Goal: Task Accomplishment & Management: Complete application form

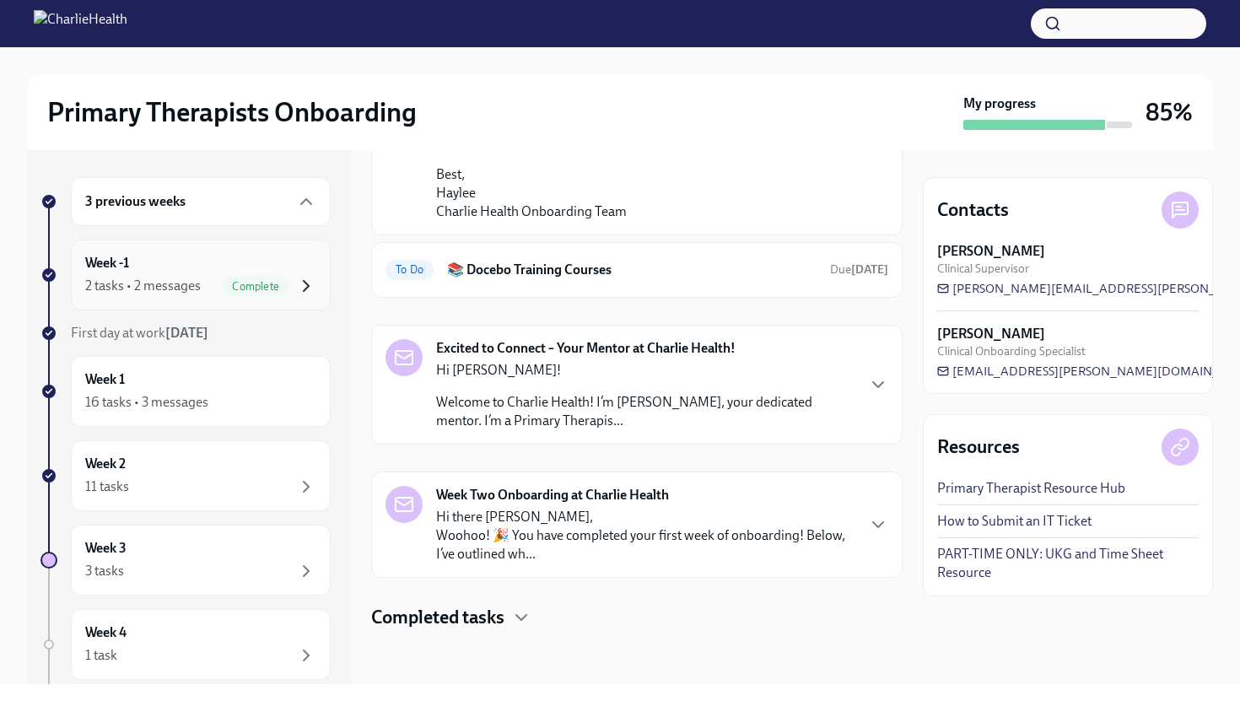
click at [307, 283] on icon "button" at bounding box center [306, 286] width 20 height 20
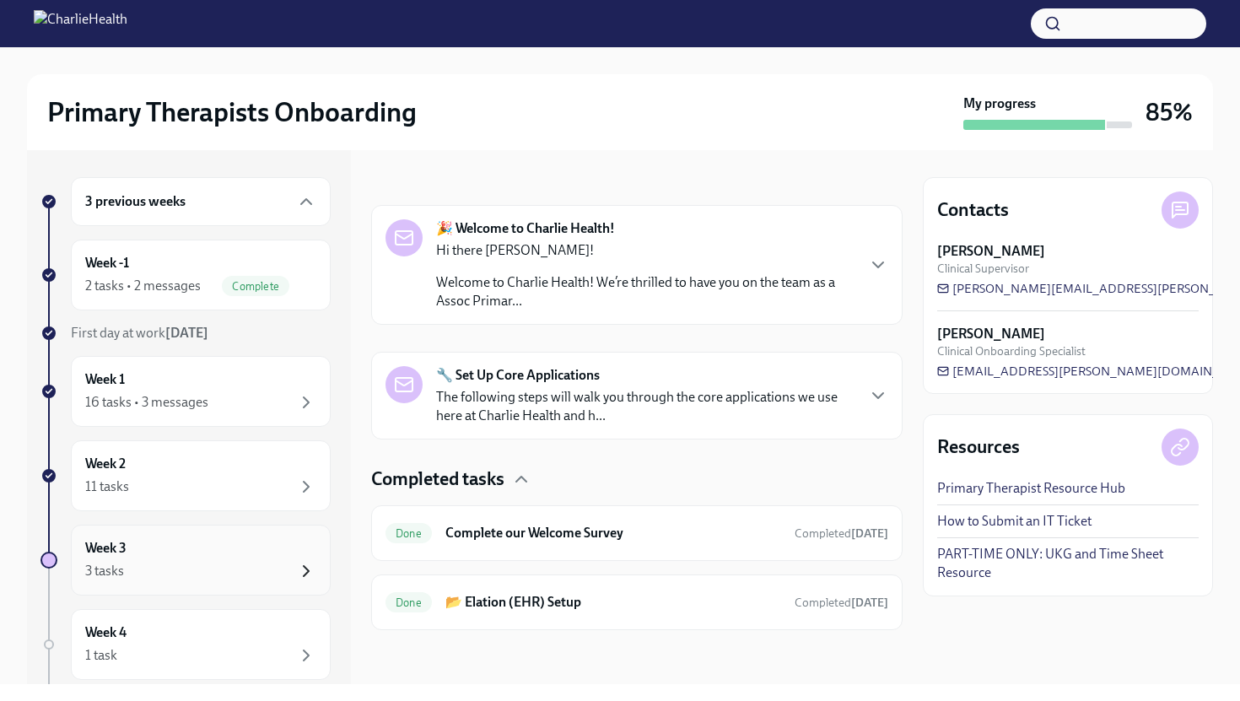
click at [308, 568] on icon "button" at bounding box center [306, 571] width 20 height 20
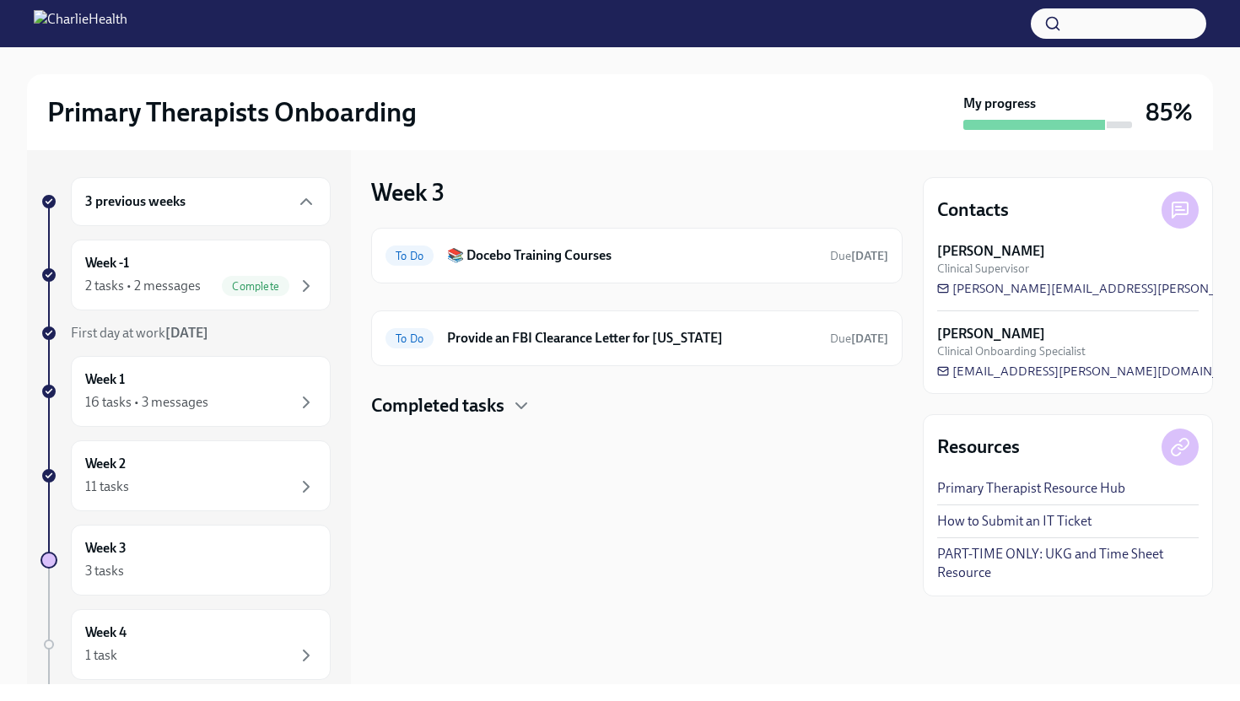
click at [493, 404] on h4 "Completed tasks" at bounding box center [437, 405] width 133 height 25
click at [506, 338] on h6 "Provide an FBI Clearance Letter for [US_STATE]" at bounding box center [632, 338] width 370 height 19
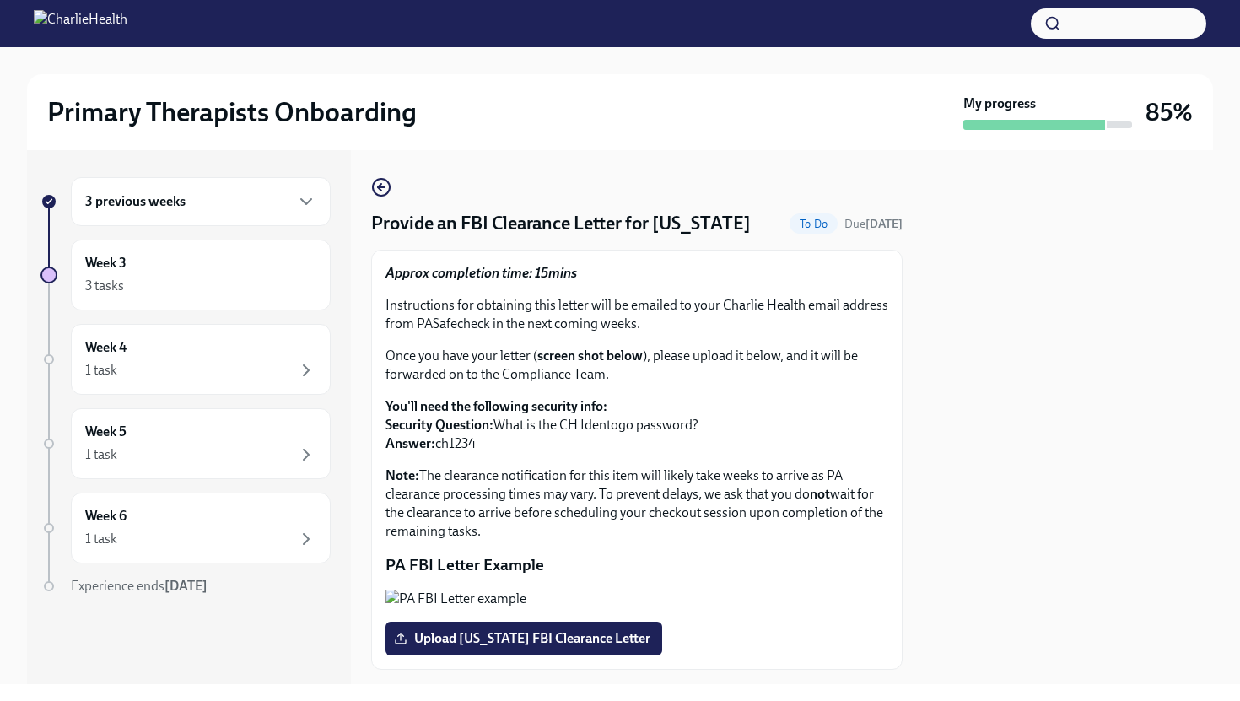
click at [959, 475] on div at bounding box center [1068, 417] width 290 height 534
click at [816, 507] on p "Note: The clearance notification for this item will likely take weeks to arrive…" at bounding box center [637, 504] width 503 height 74
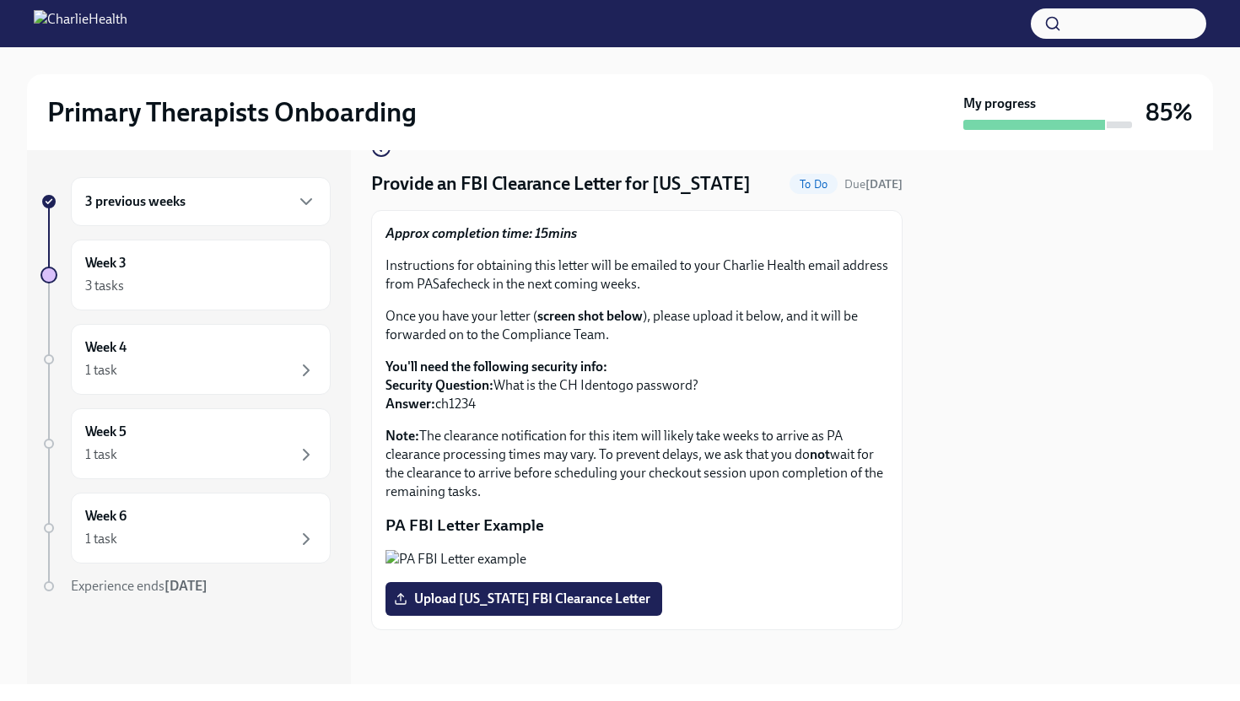
scroll to position [189, 0]
click at [952, 377] on div at bounding box center [1068, 417] width 290 height 534
click at [225, 368] on div "1 task" at bounding box center [200, 370] width 231 height 20
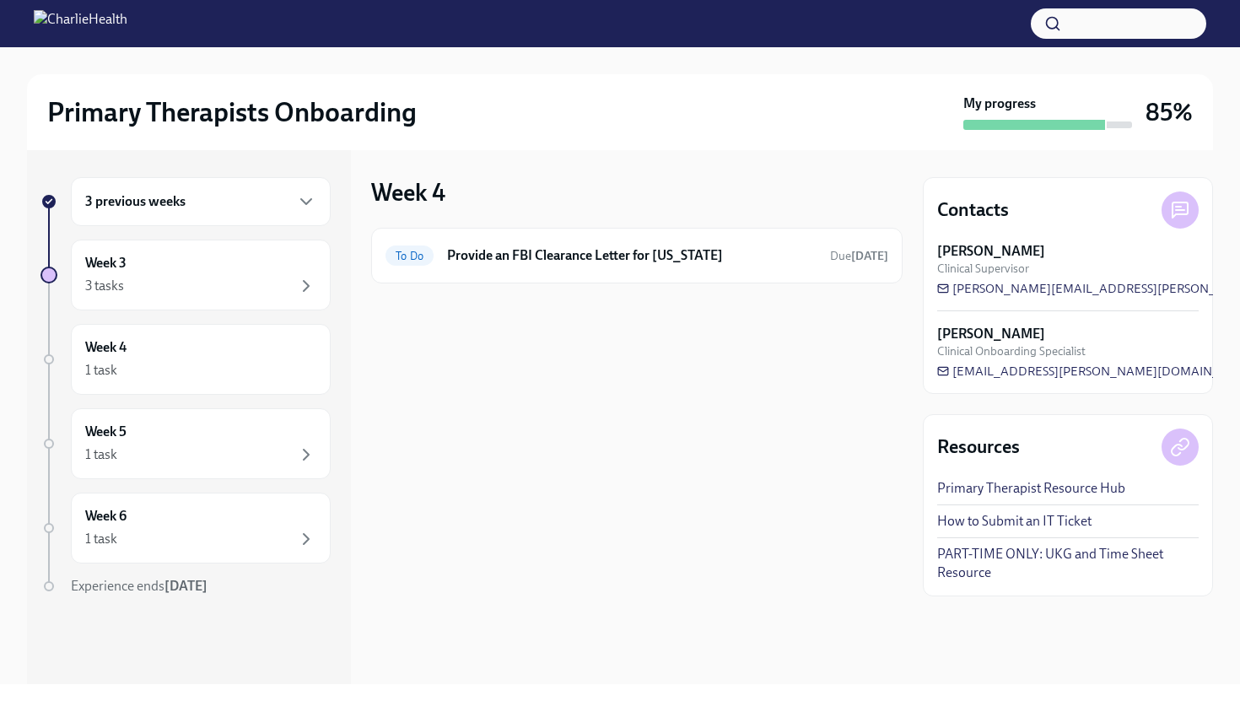
click at [224, 399] on div "3 previous weeks Week 3 3 tasks Week 4 1 task Week 5 1 task Week 6 1 task Exper…" at bounding box center [186, 420] width 290 height 486
click at [223, 374] on div "1 task" at bounding box center [200, 370] width 231 height 20
click at [228, 333] on div "Week 4 1 task" at bounding box center [201, 359] width 260 height 71
click at [239, 273] on div "Week 3 3 tasks" at bounding box center [200, 275] width 231 height 42
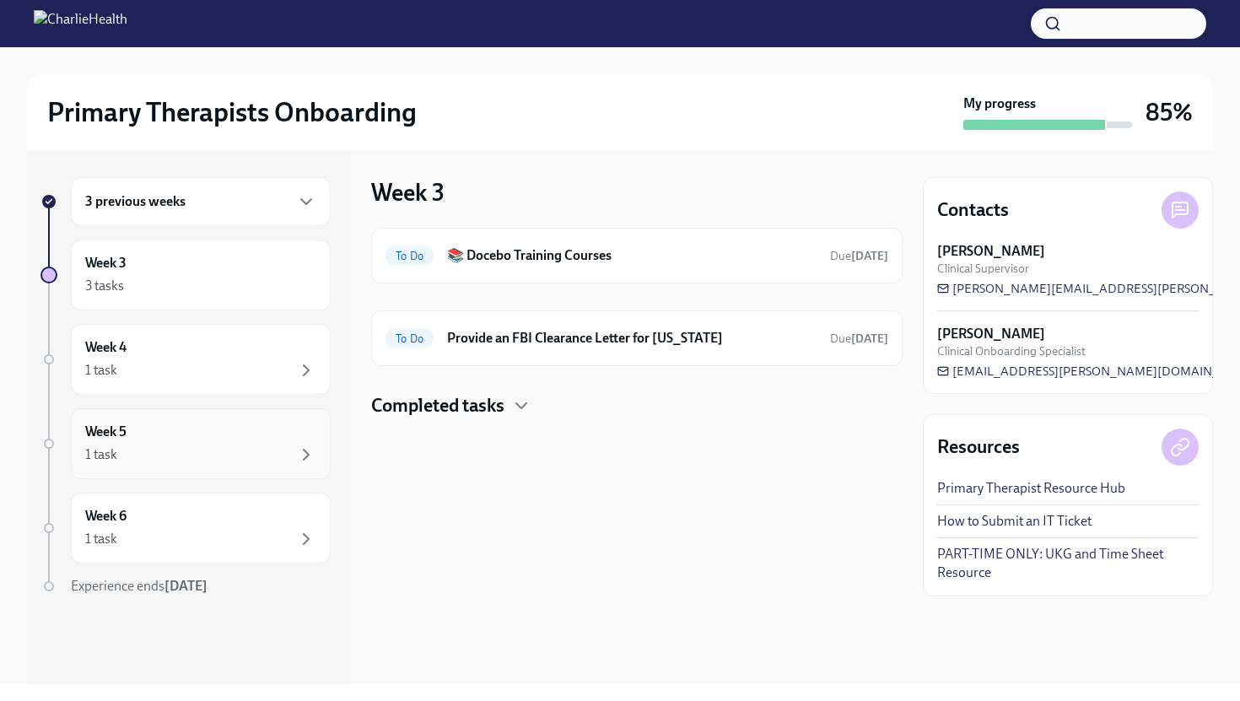
click at [194, 444] on div "Week 5 1 task" at bounding box center [200, 444] width 231 height 42
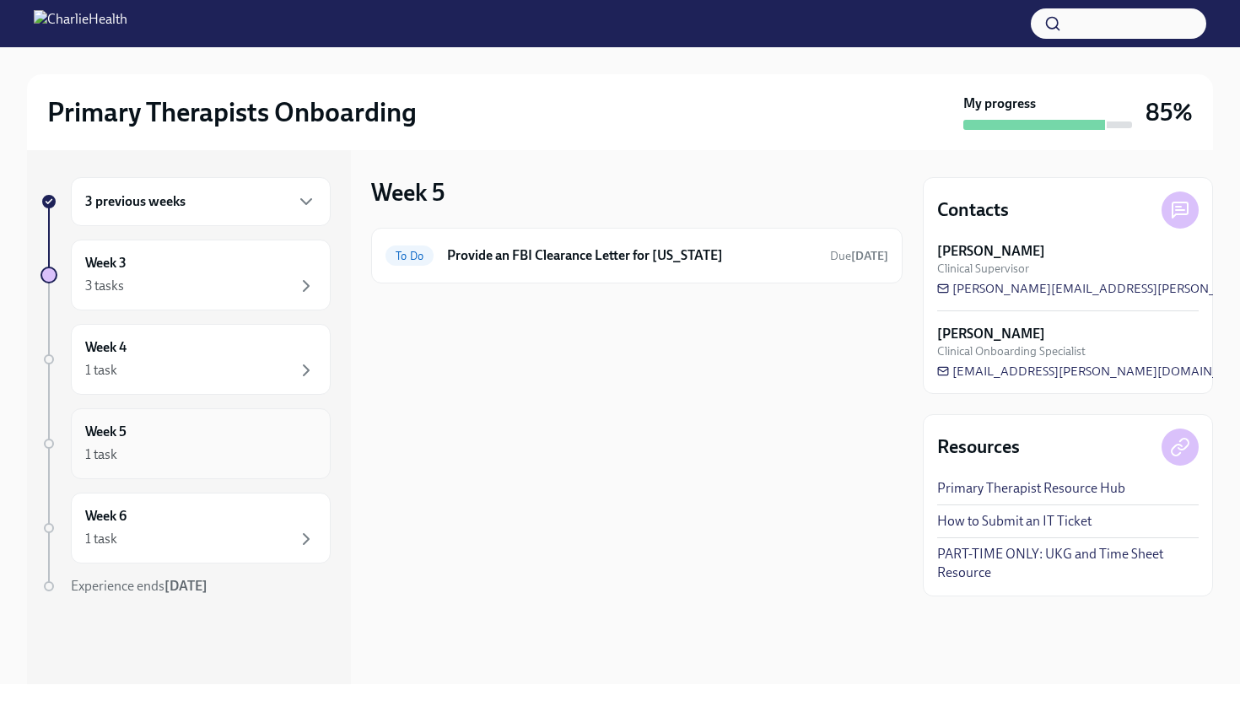
click at [194, 444] on div "Week 5 1 task" at bounding box center [200, 444] width 231 height 42
click at [188, 541] on div "1 task" at bounding box center [200, 539] width 231 height 20
click at [239, 286] on div "3 tasks" at bounding box center [200, 286] width 231 height 20
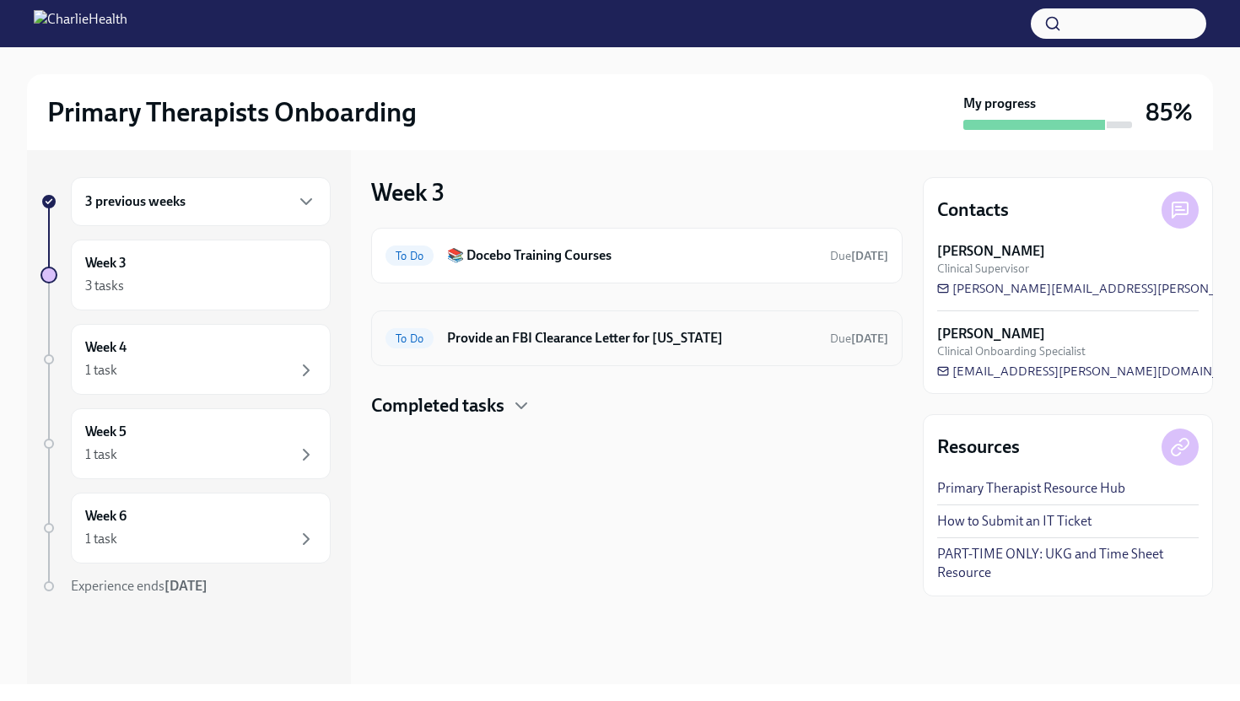
click at [483, 336] on h6 "Provide an FBI Clearance Letter for [US_STATE]" at bounding box center [632, 338] width 370 height 19
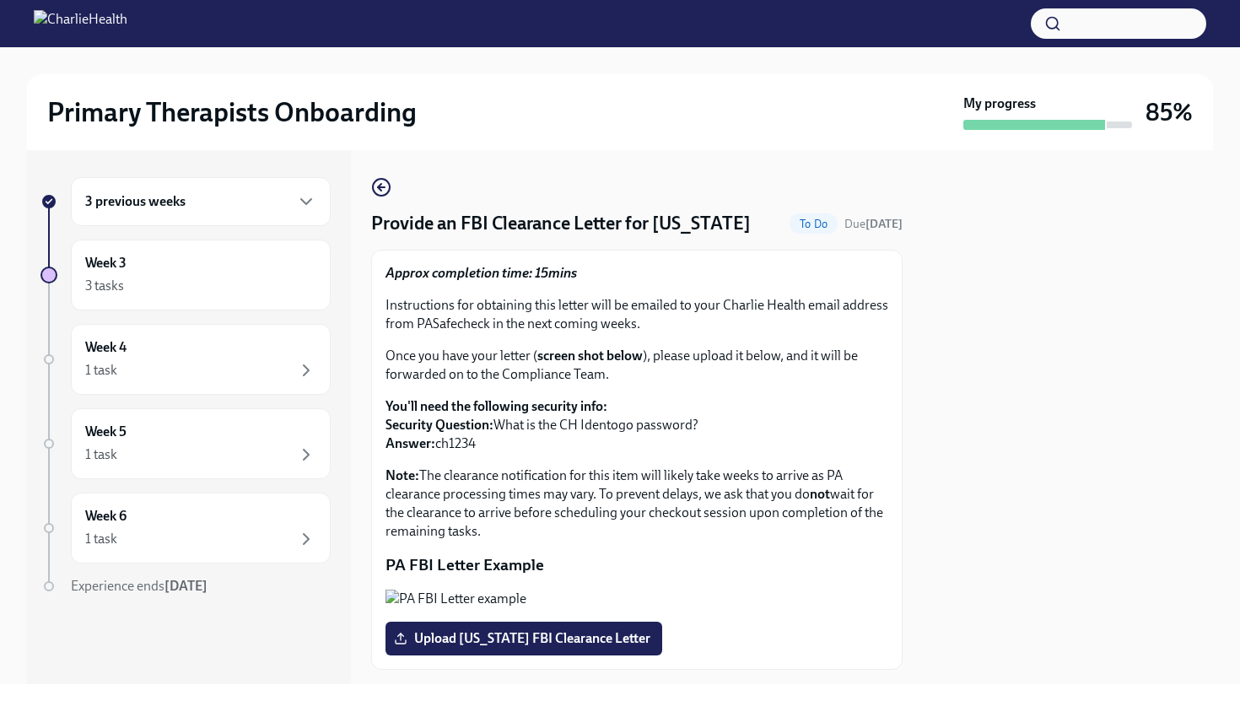
click at [462, 597] on button "Zoom image" at bounding box center [637, 599] width 503 height 19
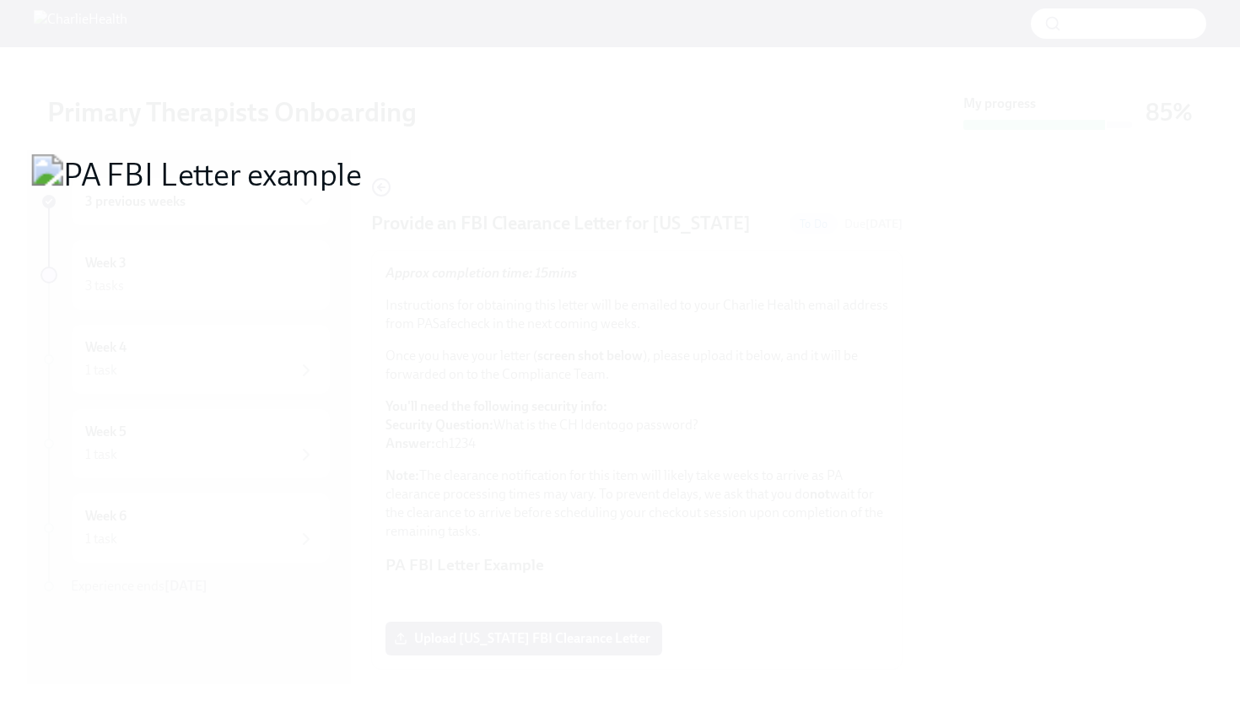
click at [462, 597] on button "Unzoom image" at bounding box center [620, 350] width 1240 height 701
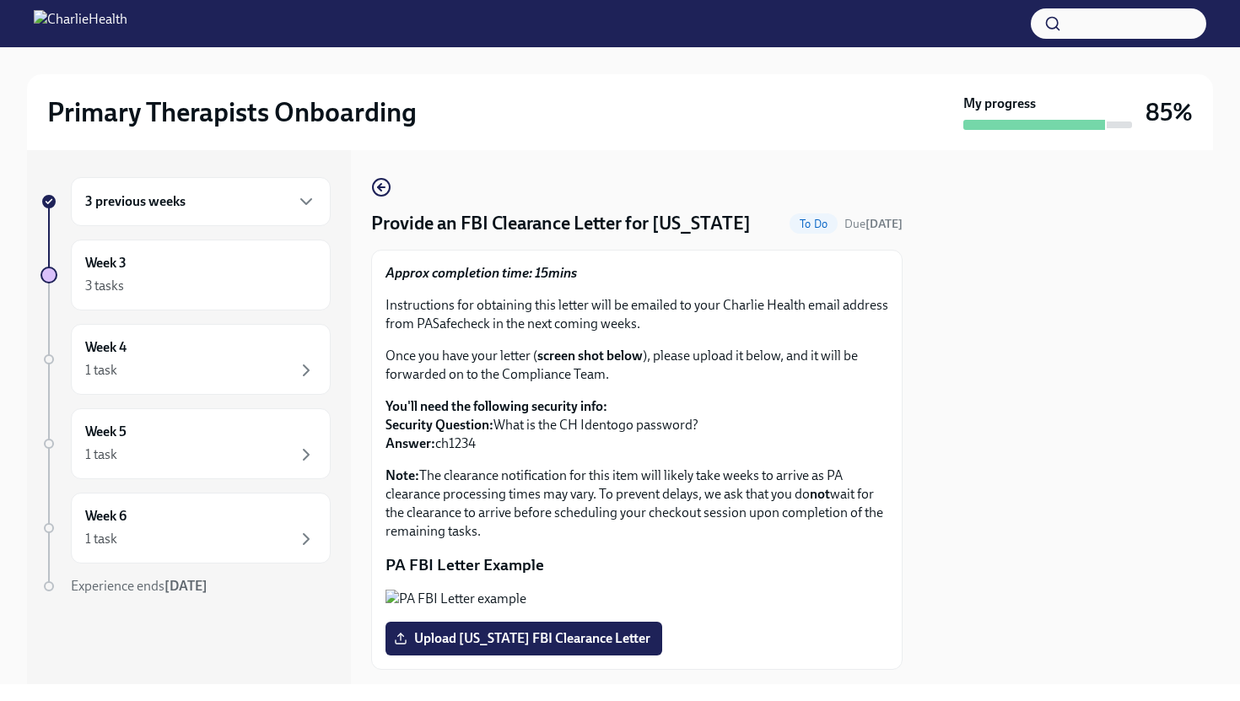
click at [952, 601] on div at bounding box center [1068, 417] width 290 height 534
click at [934, 474] on div at bounding box center [1068, 417] width 290 height 534
click at [872, 480] on p "Note: The clearance notification for this item will likely take weeks to arrive…" at bounding box center [637, 504] width 503 height 74
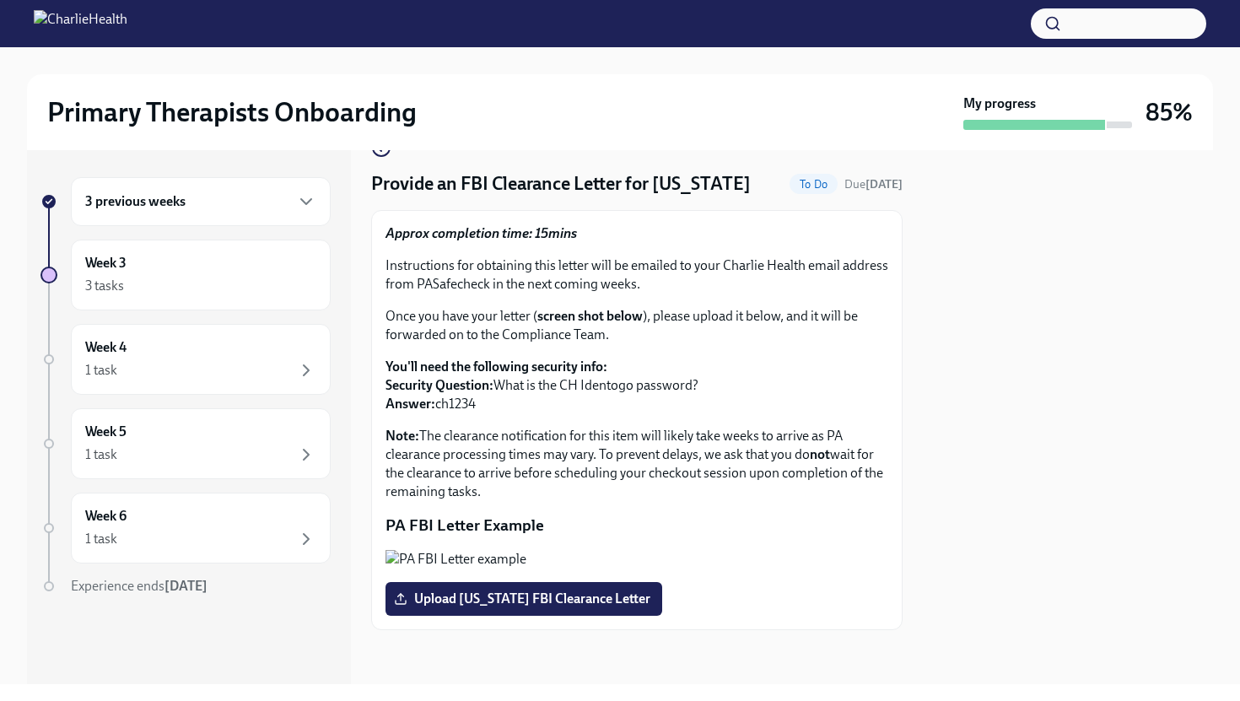
scroll to position [101, 0]
click at [791, 550] on button "Zoom image" at bounding box center [637, 559] width 503 height 19
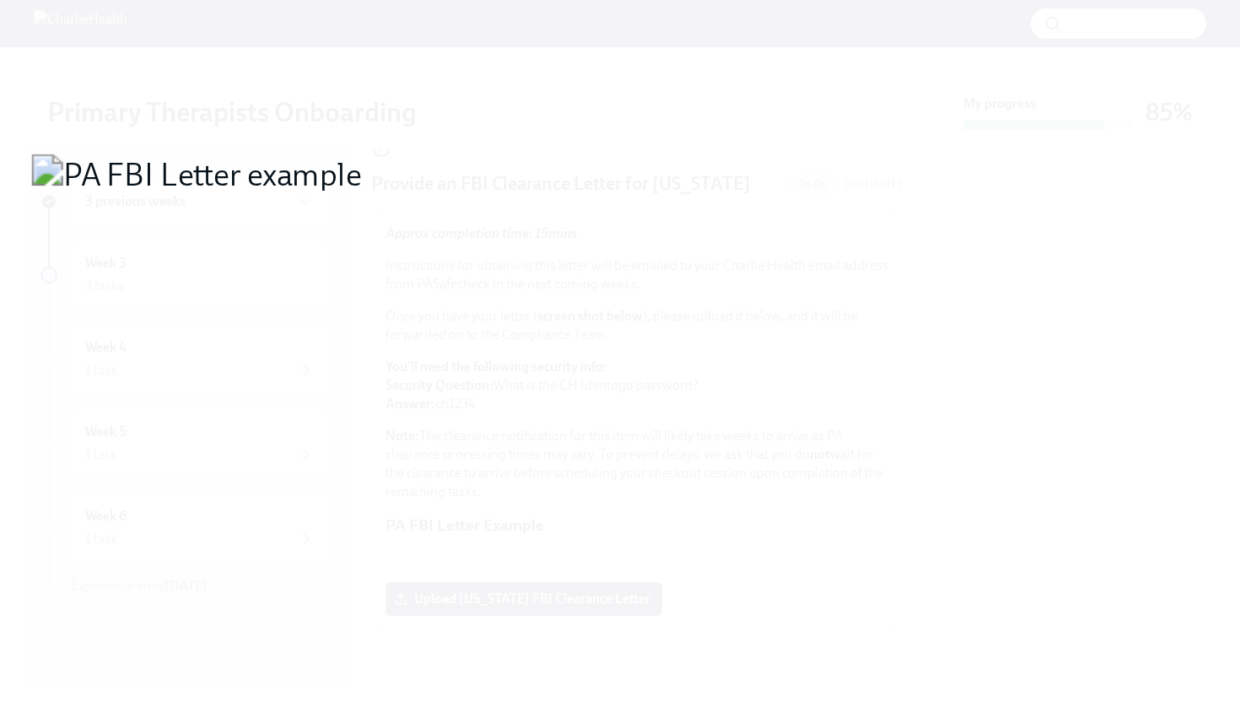
click at [1060, 587] on button "Unzoom image" at bounding box center [620, 350] width 1240 height 701
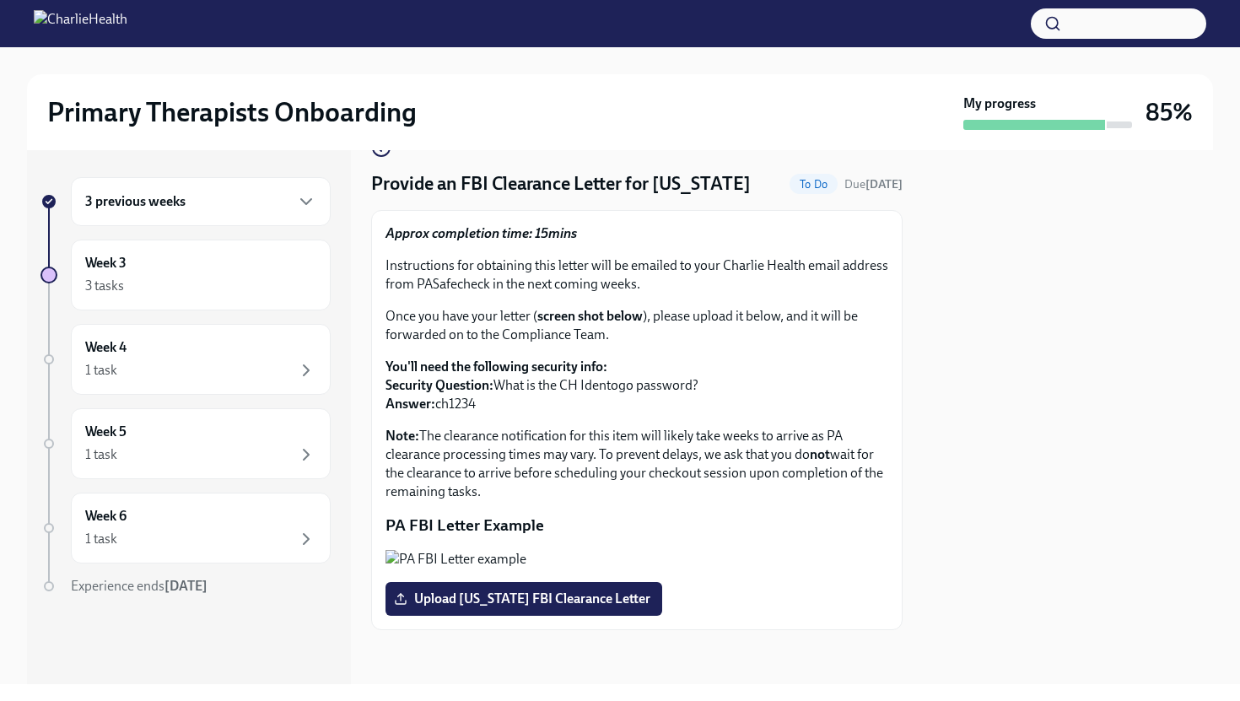
scroll to position [189, 0]
click at [495, 605] on span "Upload [US_STATE] FBI Clearance Letter" at bounding box center [523, 599] width 253 height 17
click at [0, 0] on input "Upload [US_STATE] FBI Clearance Letter" at bounding box center [0, 0] width 0 height 0
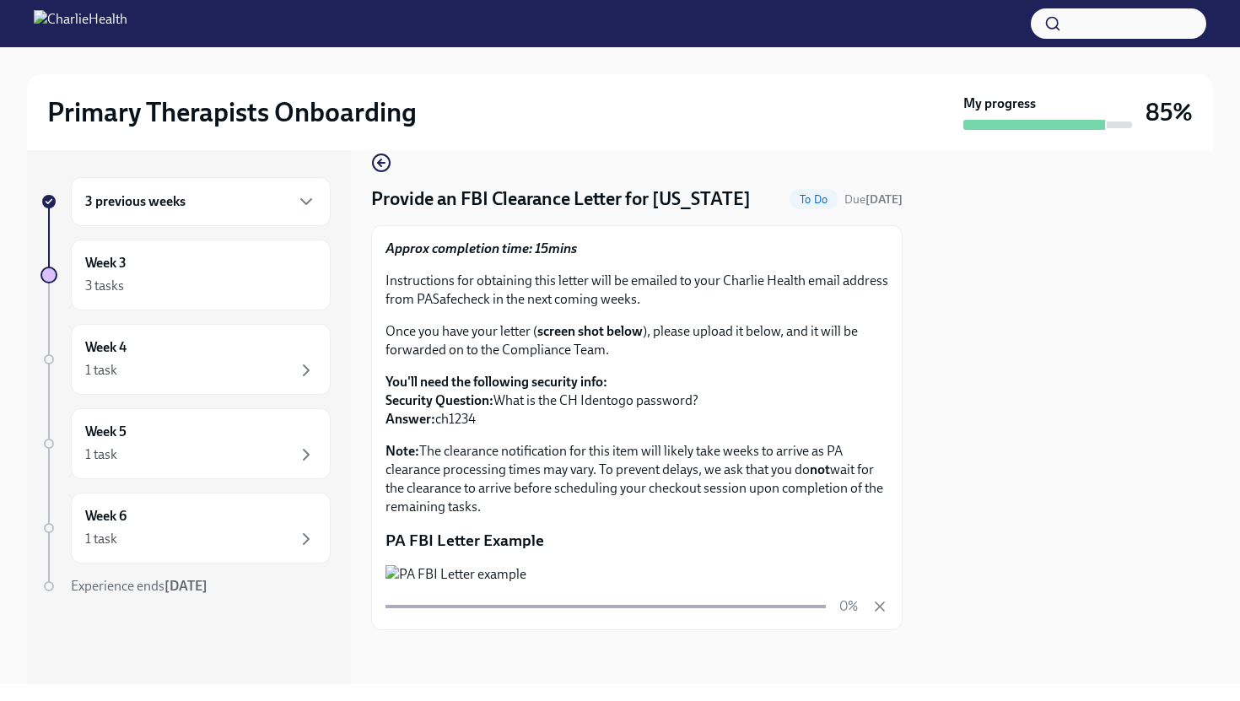
scroll to position [174, 0]
click at [977, 440] on div at bounding box center [1068, 417] width 290 height 534
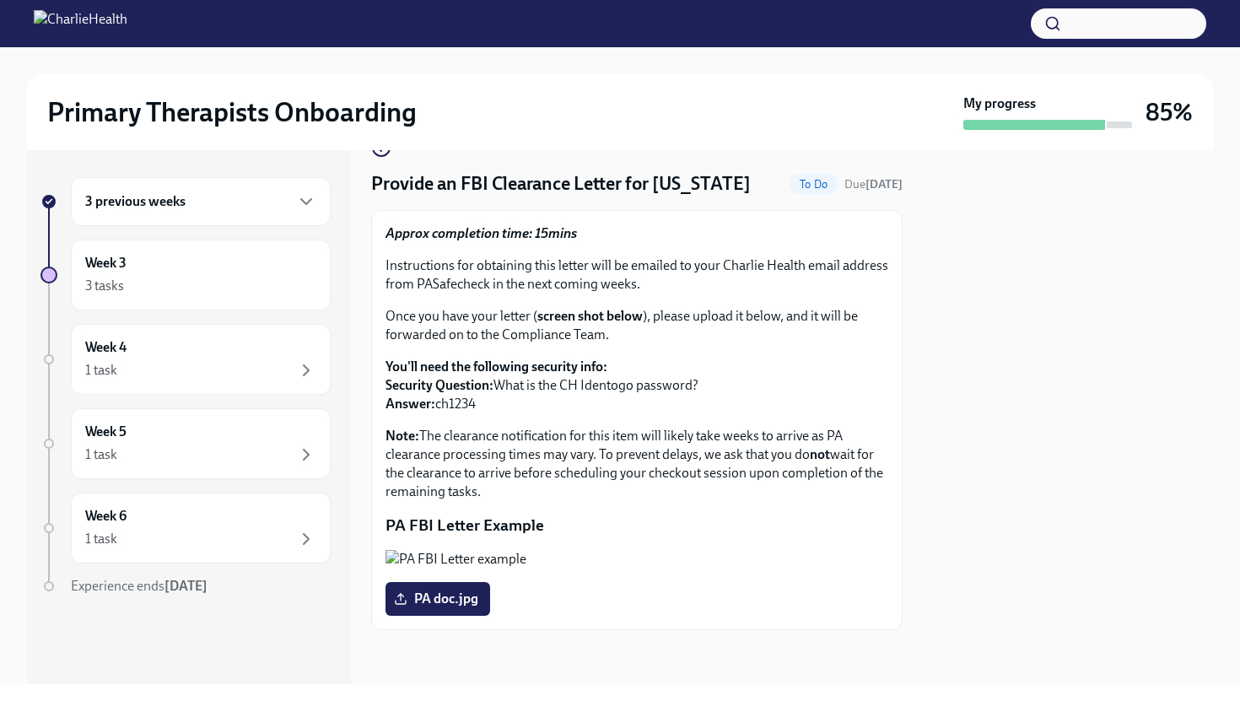
click at [991, 624] on div at bounding box center [1068, 417] width 290 height 534
click at [894, 502] on div "Approx completion time: 15mins Instructions for obtaining this letter will be e…" at bounding box center [637, 420] width 532 height 420
click at [1019, 290] on div at bounding box center [1068, 417] width 290 height 534
click at [201, 371] on div "1 task Complete" at bounding box center [200, 370] width 231 height 20
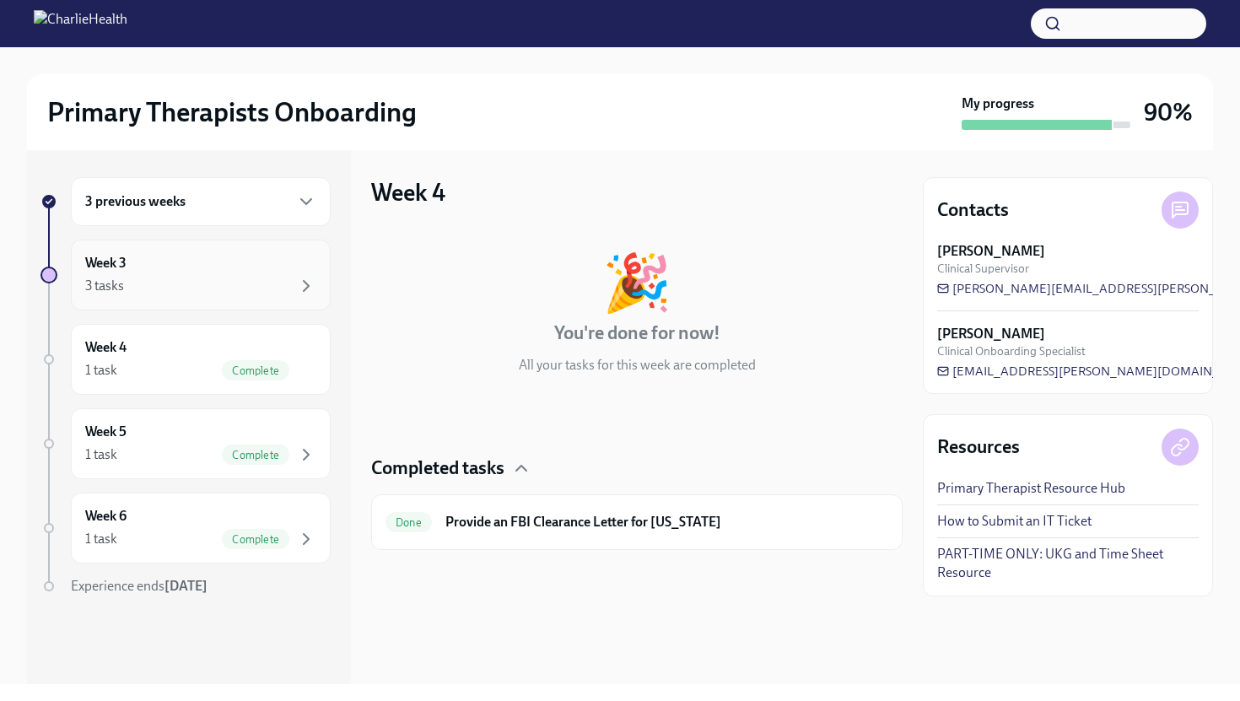
click at [198, 262] on div "Week 3 3 tasks" at bounding box center [200, 275] width 231 height 42
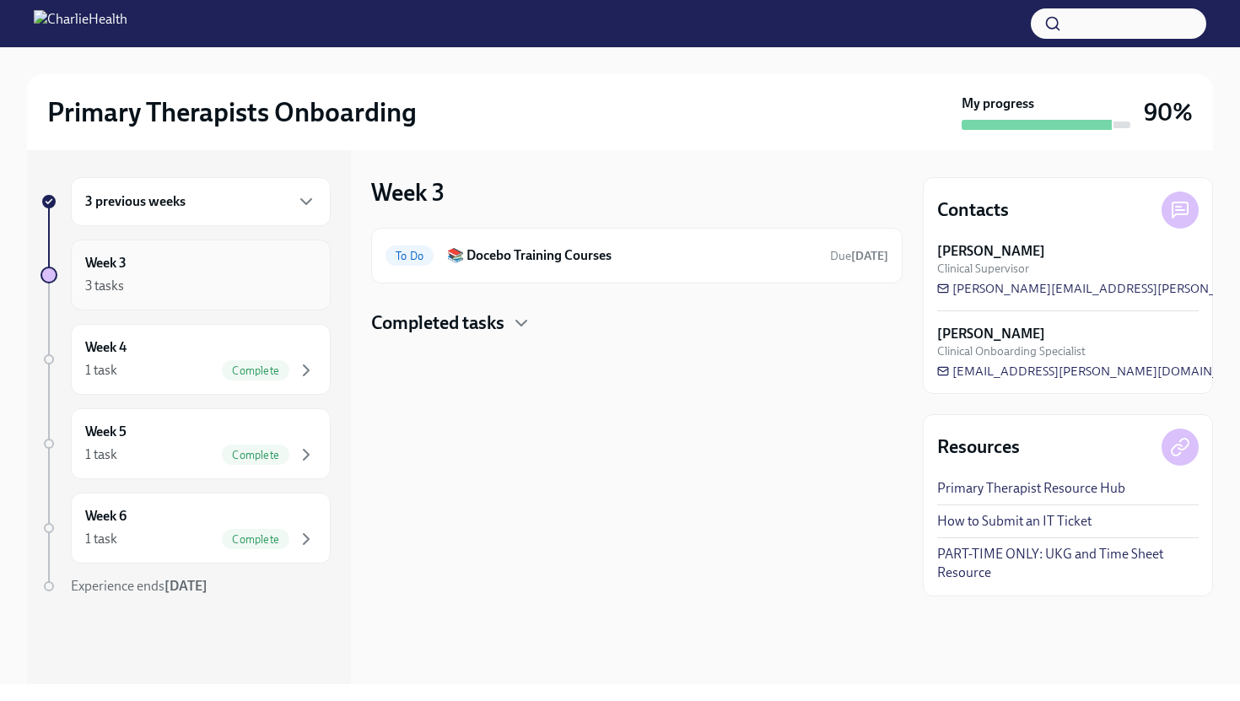
click at [135, 264] on div "Week 3 3 tasks" at bounding box center [200, 275] width 231 height 42
click at [154, 217] on div "3 previous weeks" at bounding box center [201, 201] width 260 height 49
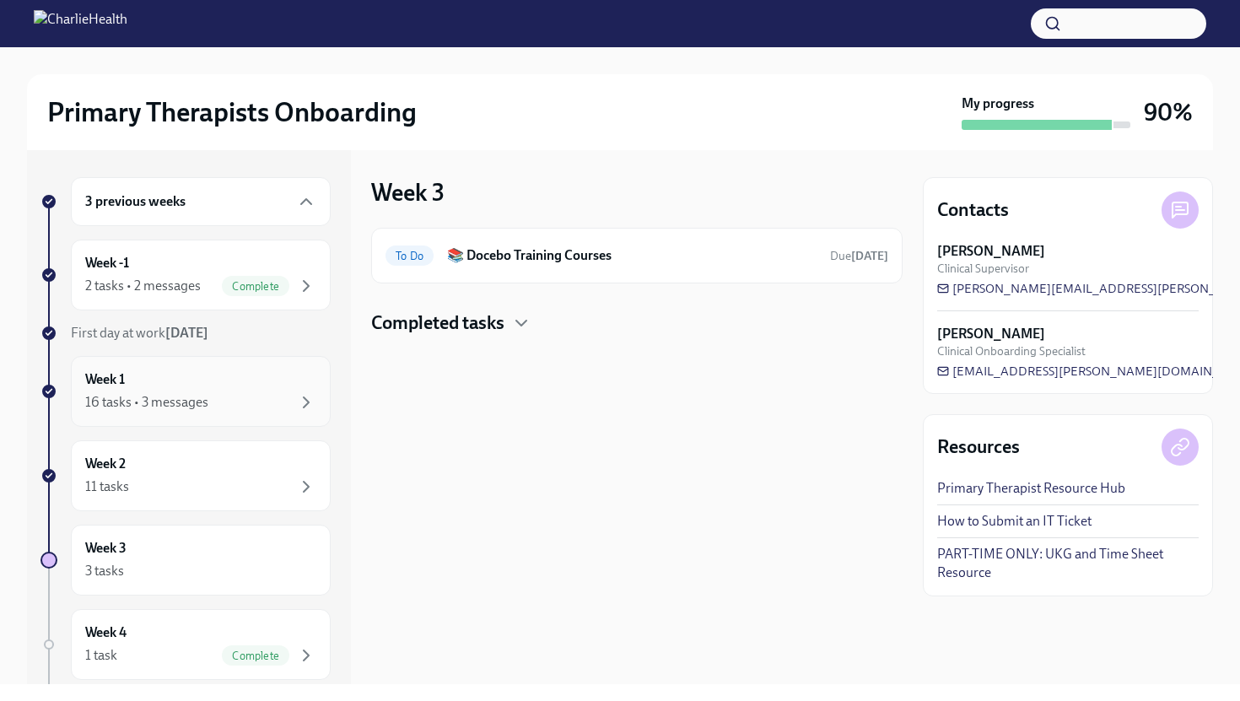
click at [190, 397] on div "16 tasks • 3 messages" at bounding box center [146, 402] width 123 height 19
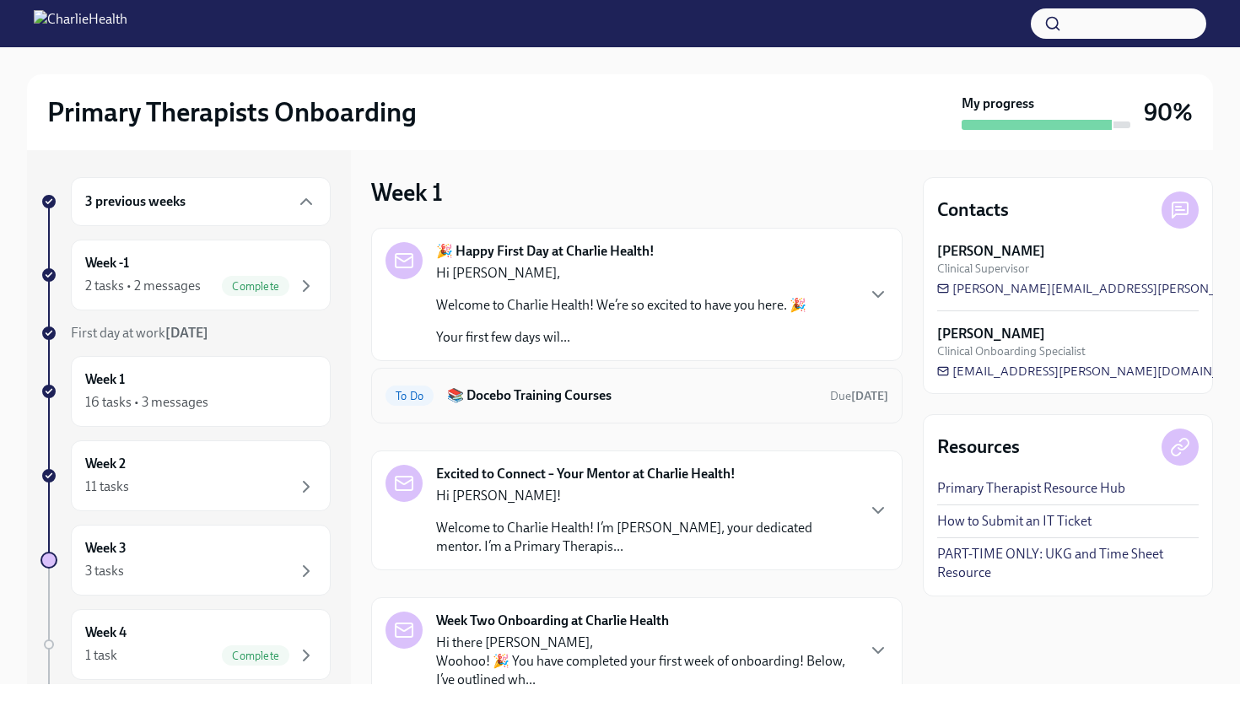
click at [581, 376] on div "To Do 📚 Docebo Training Courses Due [DATE]" at bounding box center [637, 396] width 532 height 56
click at [574, 401] on h6 "📚 Docebo Training Courses" at bounding box center [632, 395] width 370 height 19
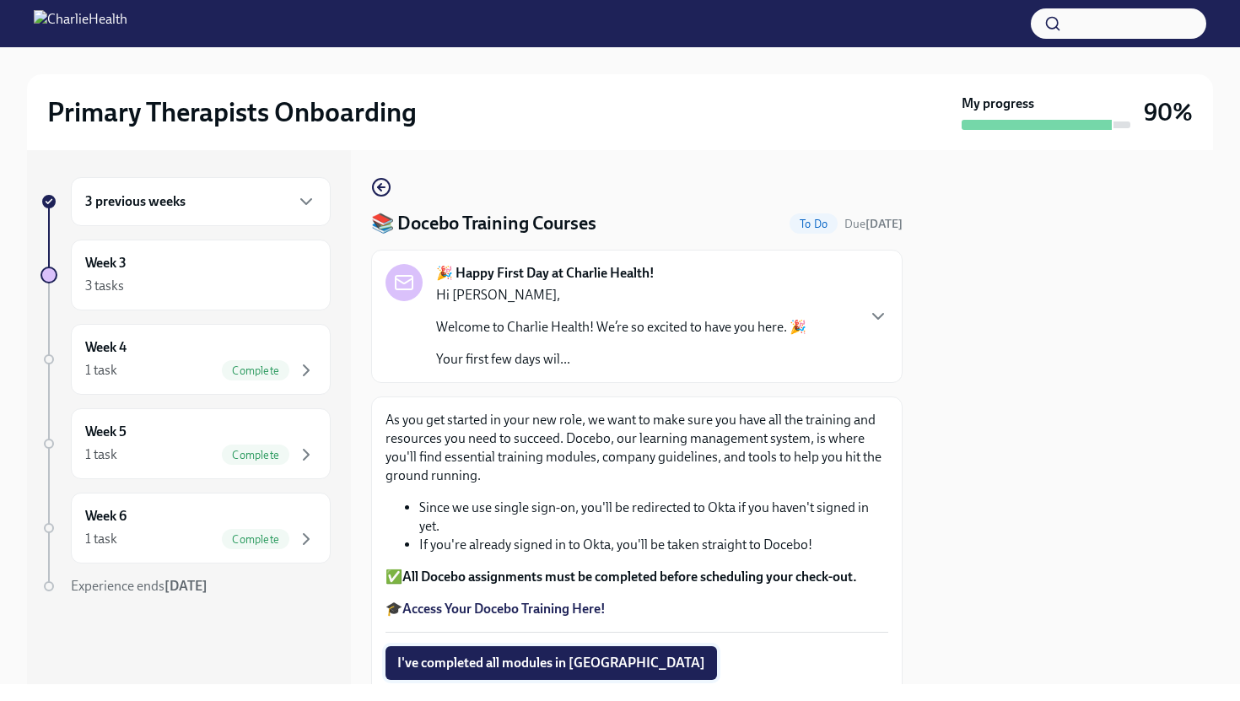
click at [498, 663] on span "I've completed all modules in [GEOGRAPHIC_DATA]" at bounding box center [551, 663] width 308 height 17
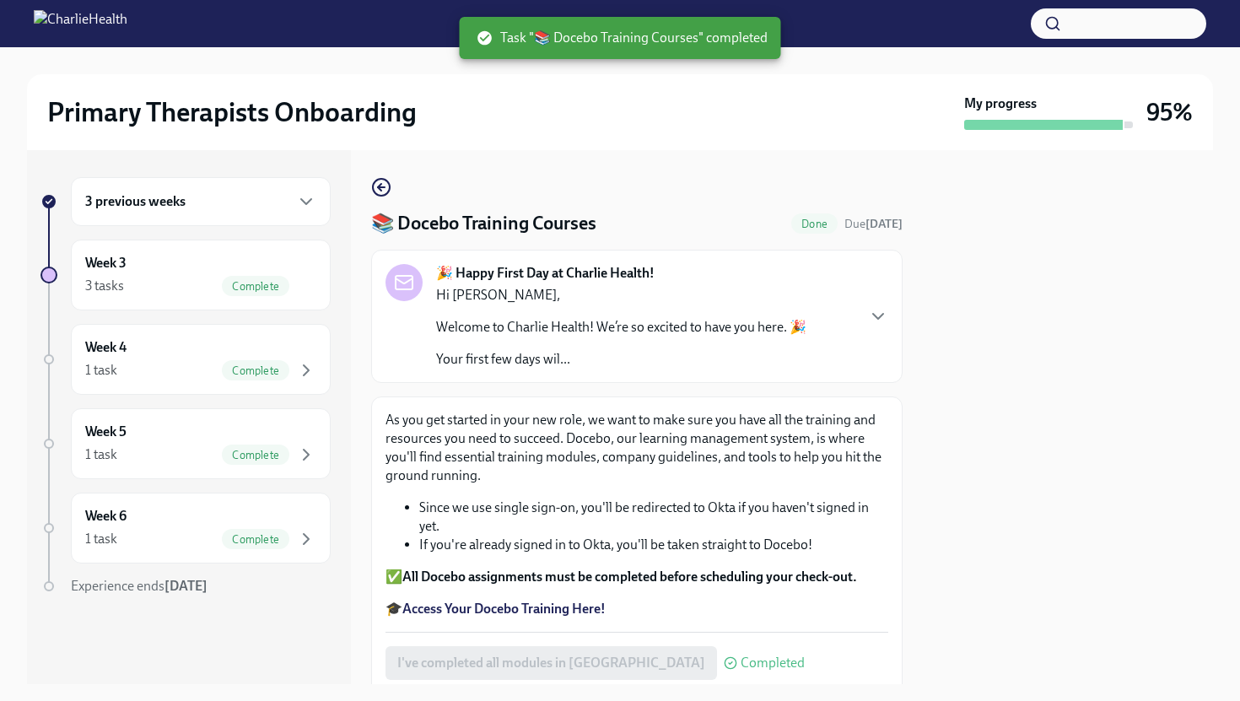
click at [999, 571] on div at bounding box center [1068, 417] width 290 height 534
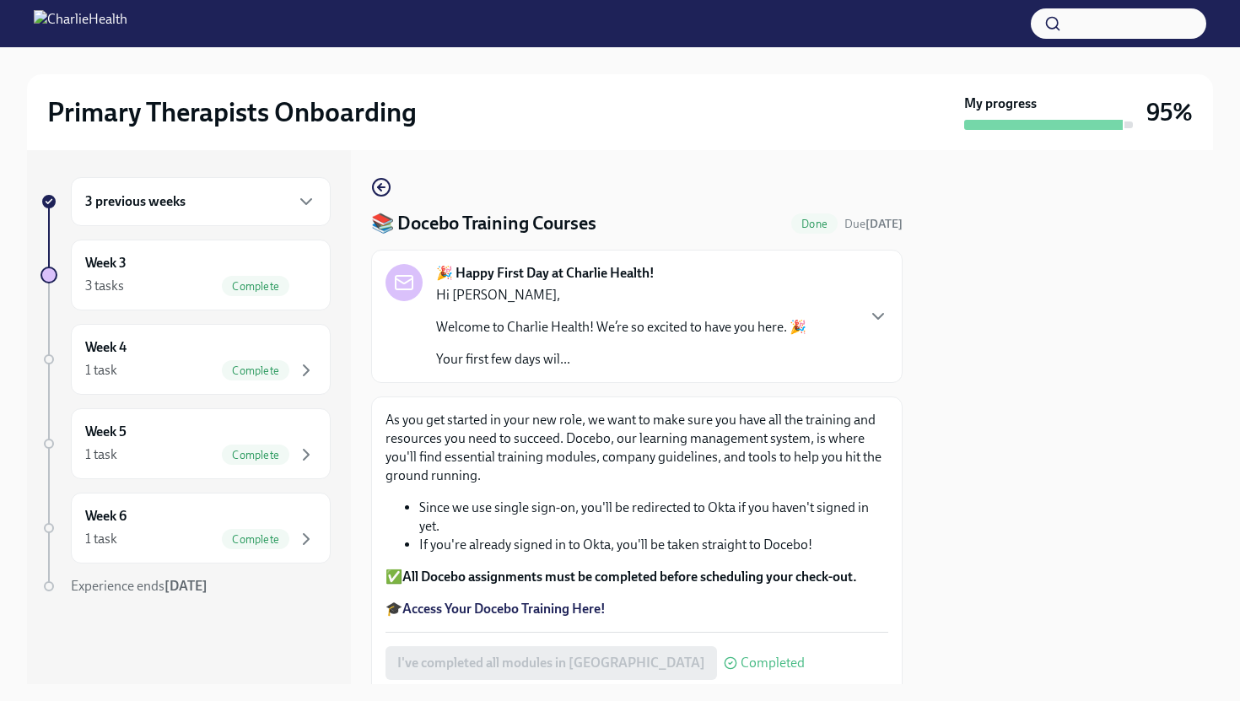
click at [298, 219] on div "3 previous weeks" at bounding box center [201, 201] width 260 height 49
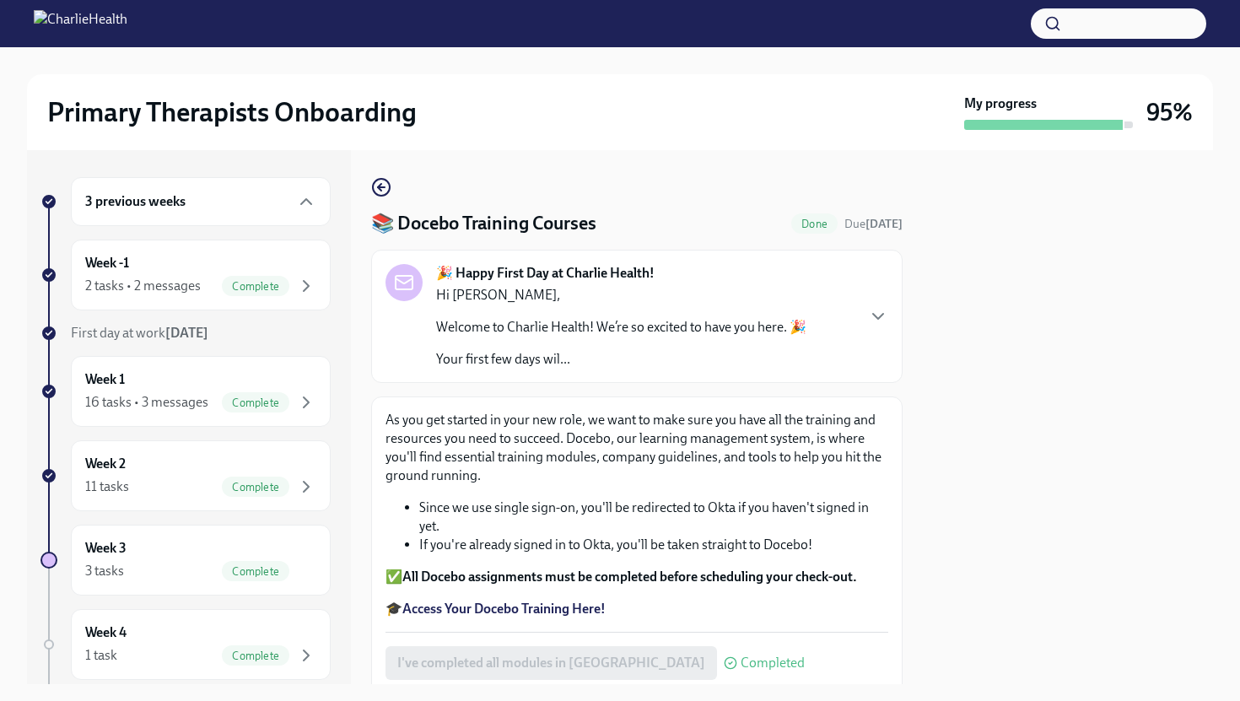
click at [895, 605] on div "As you get started in your new role, we want to make sure you have all the trai…" at bounding box center [637, 546] width 532 height 298
click at [379, 186] on icon "button" at bounding box center [379, 187] width 3 height 7
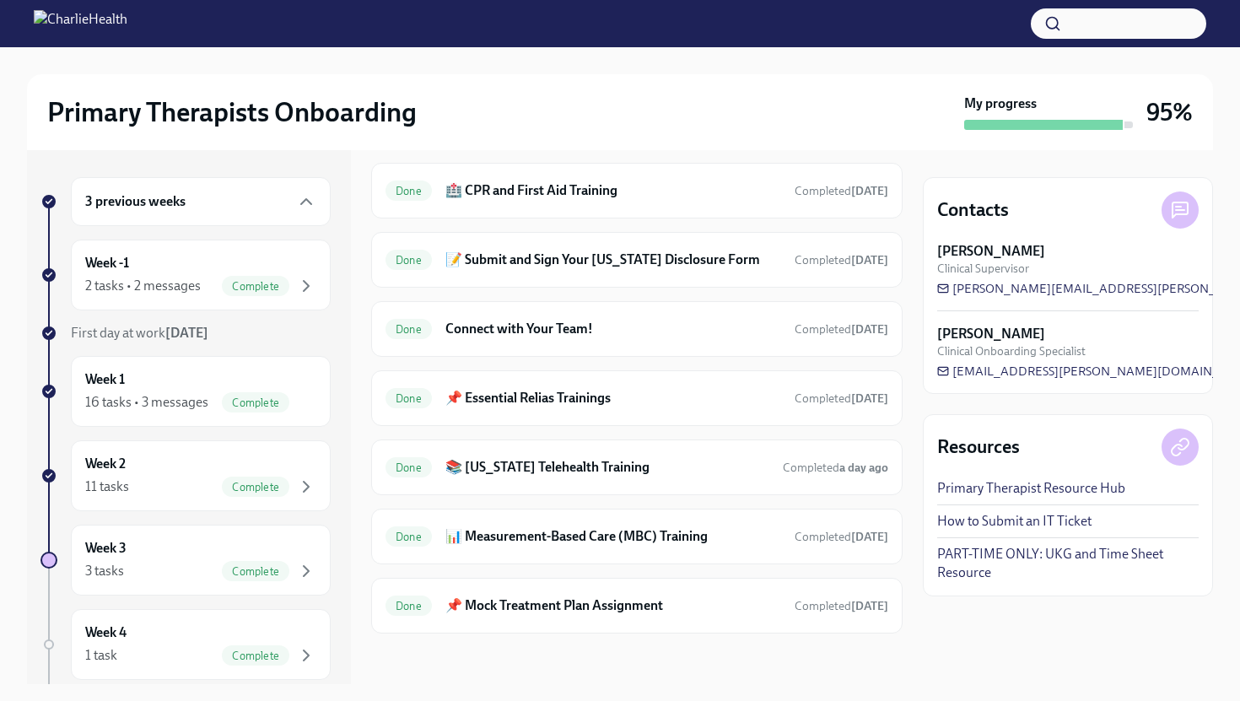
scroll to position [1390, 0]
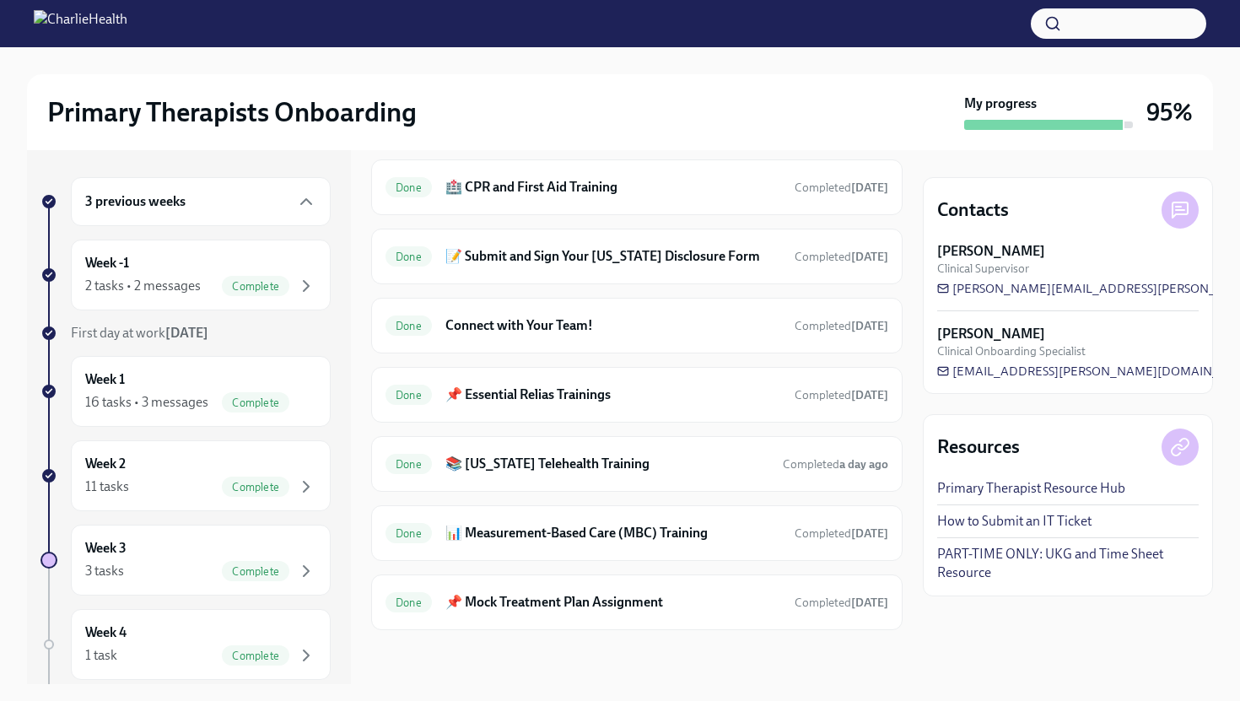
click at [49, 562] on div at bounding box center [49, 560] width 17 height 17
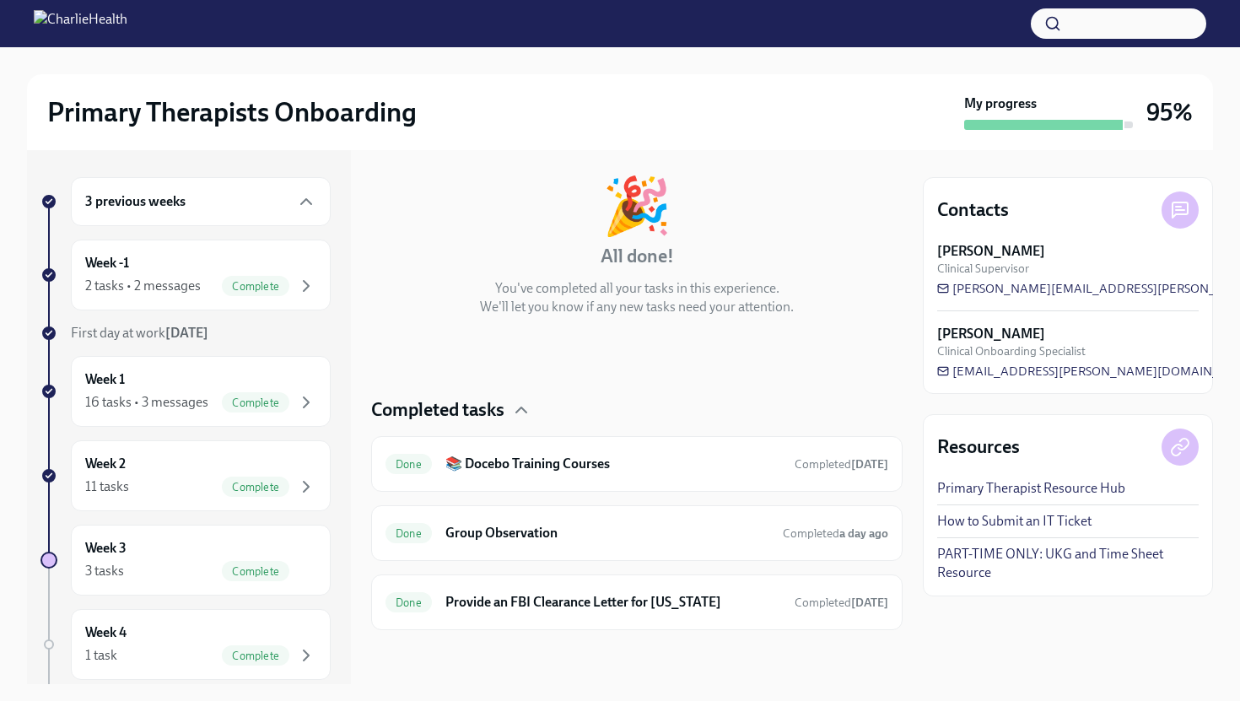
scroll to position [77, 0]
click at [642, 413] on div "Completed tasks" at bounding box center [637, 409] width 532 height 25
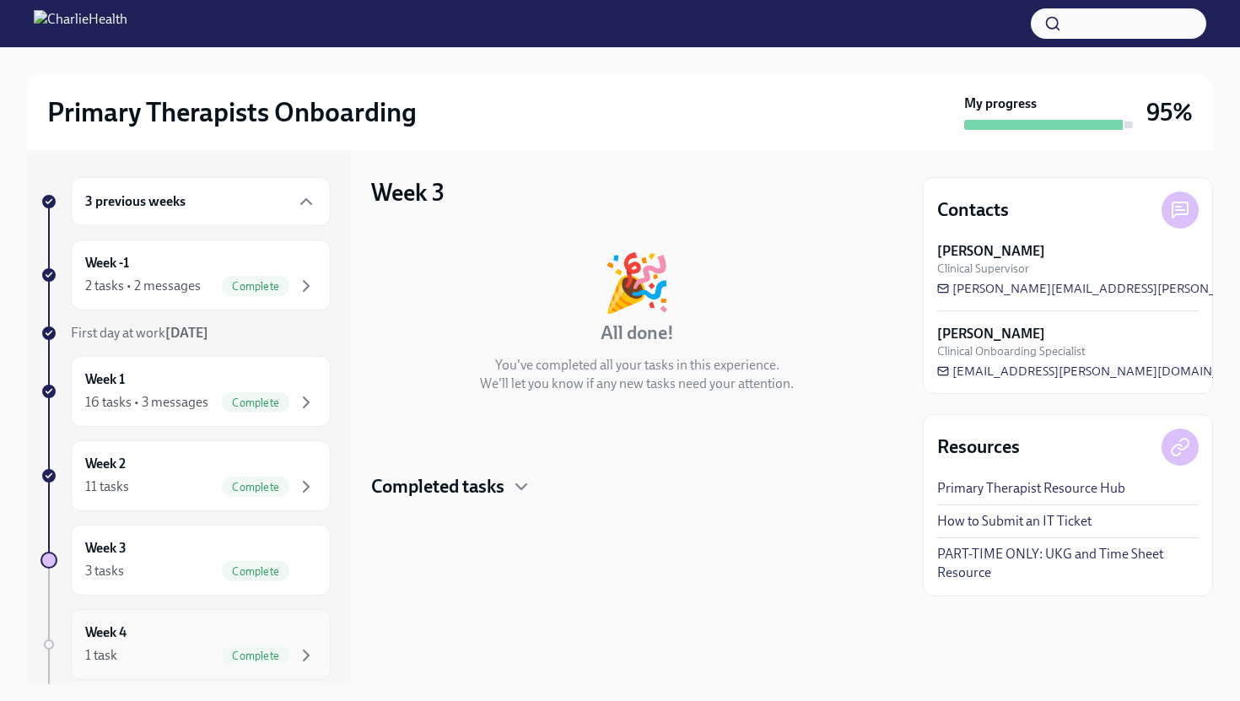
click at [180, 661] on div "1 task Complete" at bounding box center [200, 656] width 231 height 20
click at [743, 635] on div "Week 4 🎉 All done! You've completed all your tasks in this experience. We'll le…" at bounding box center [637, 417] width 532 height 534
click at [1161, 111] on h3 "95%" at bounding box center [1170, 112] width 46 height 30
